Goal: Task Accomplishment & Management: Manage account settings

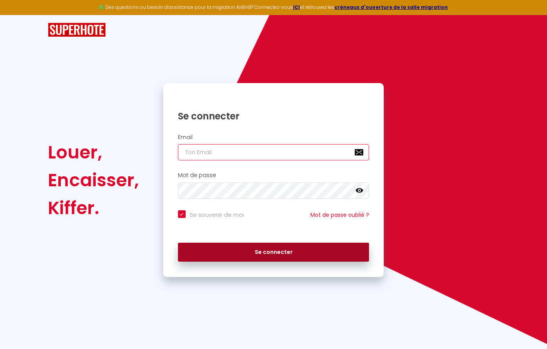
type input "[EMAIL_ADDRESS][DOMAIN_NAME]"
click at [322, 253] on button "Se connecter" at bounding box center [274, 252] width 192 height 19
checkbox input "true"
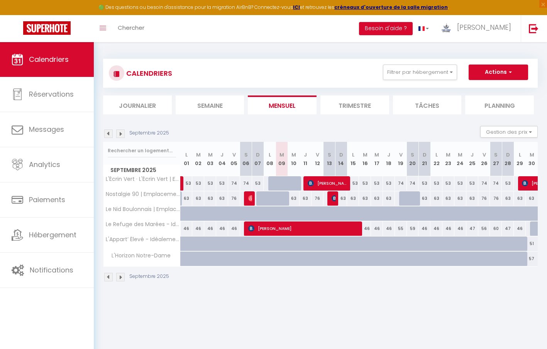
click at [296, 199] on div "63" at bounding box center [294, 198] width 12 height 14
type input "63"
type input "Mer 10 Septembre 2025"
type input "Jeu 11 Septembre 2025"
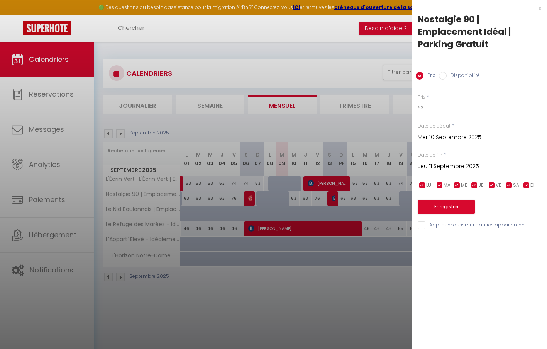
click at [458, 76] on label "Disponibilité" at bounding box center [463, 76] width 33 height 8
click at [447, 76] on input "Disponibilité" at bounding box center [443, 76] width 8 height 8
radio input "true"
radio input "false"
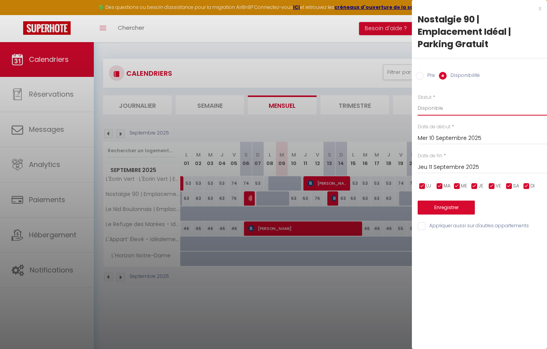
click at [443, 109] on select "Disponible Indisponible" at bounding box center [482, 108] width 129 height 15
select select "0"
click at [418, 101] on select "Disponible Indisponible" at bounding box center [482, 108] width 129 height 15
click at [460, 208] on button "Enregistrer" at bounding box center [446, 207] width 57 height 14
